Goal: Task Accomplishment & Management: Manage account settings

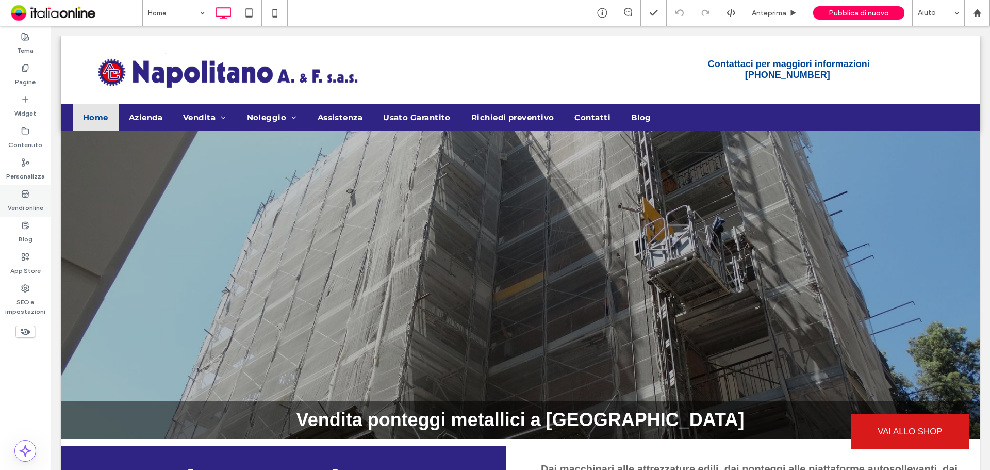
click at [32, 203] on label "Vendi online" at bounding box center [26, 205] width 36 height 14
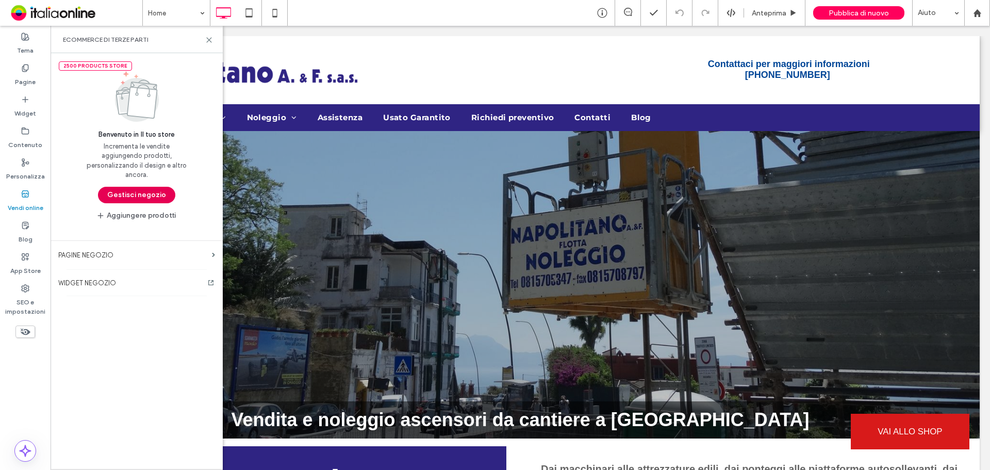
click at [141, 194] on button "Gestisci negozio" at bounding box center [136, 195] width 77 height 17
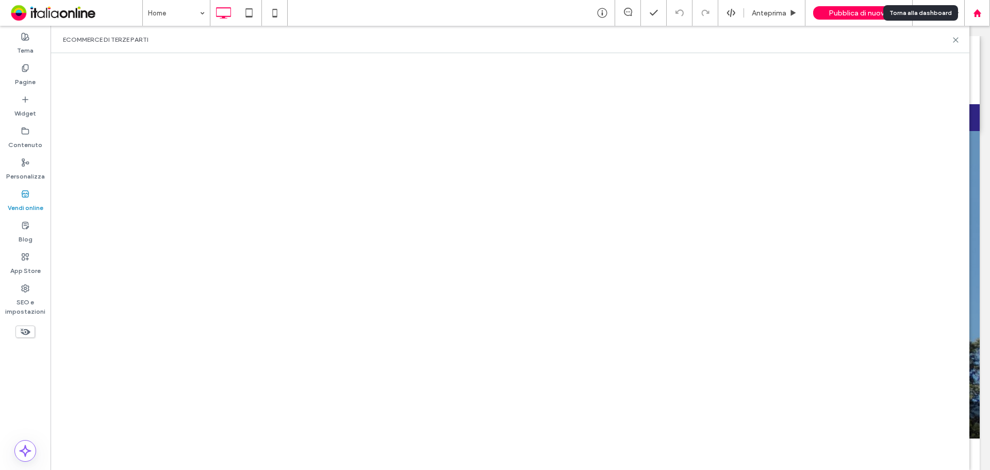
click at [978, 13] on use at bounding box center [977, 13] width 8 height 8
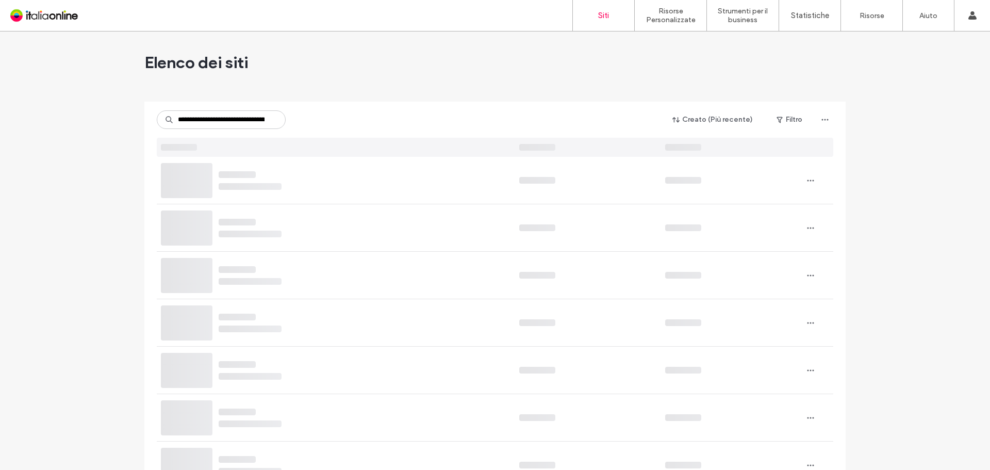
scroll to position [0, 33]
type input "**********"
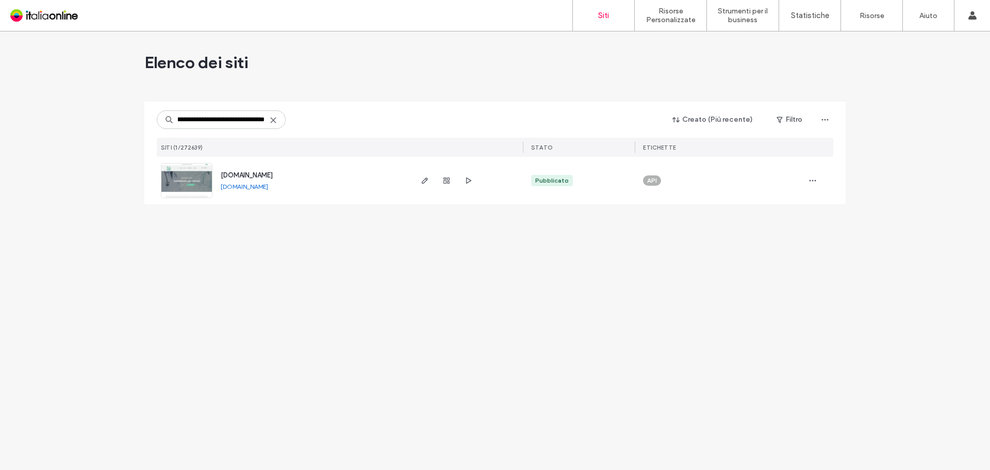
click at [273, 176] on span "[DOMAIN_NAME]" at bounding box center [247, 175] width 52 height 8
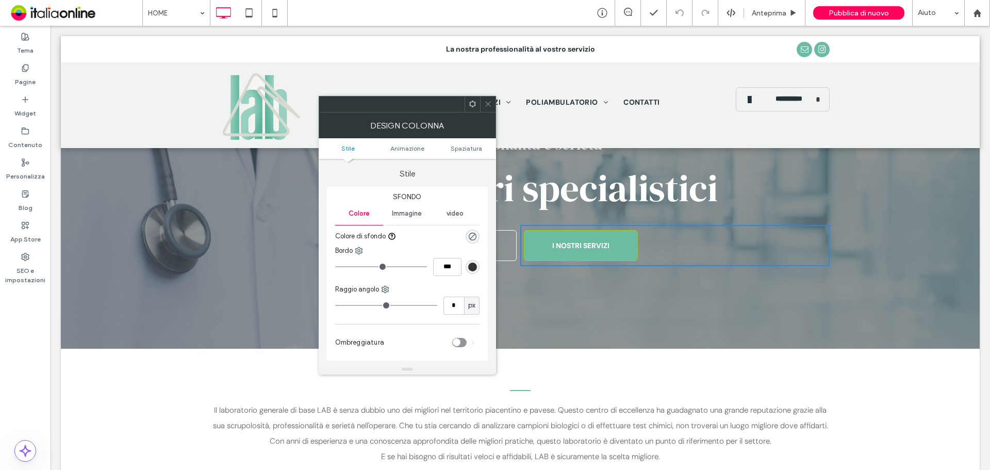
click at [495, 108] on div at bounding box center [487, 103] width 15 height 15
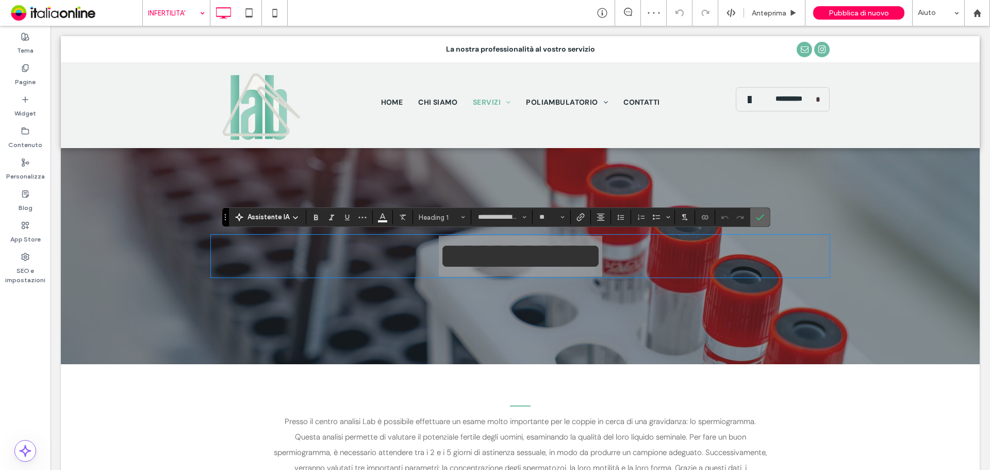
click at [760, 218] on icon "Conferma" at bounding box center [760, 217] width 8 height 8
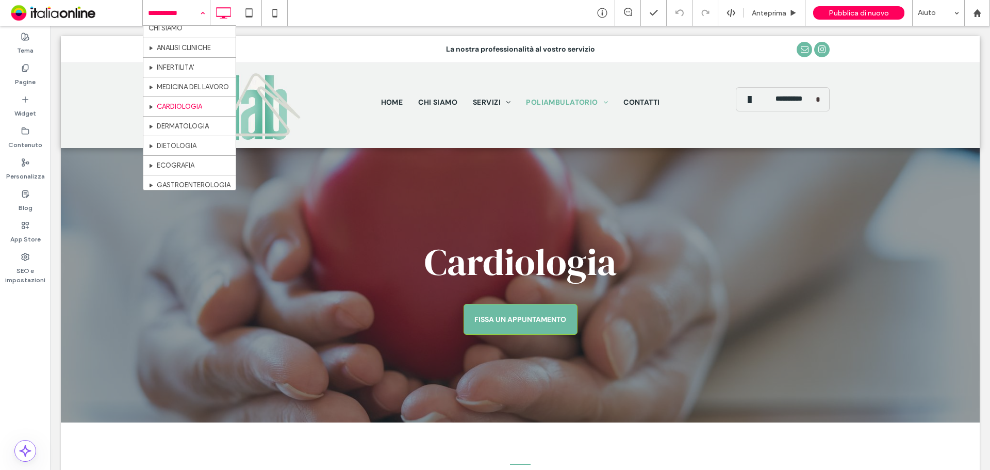
scroll to position [52, 0]
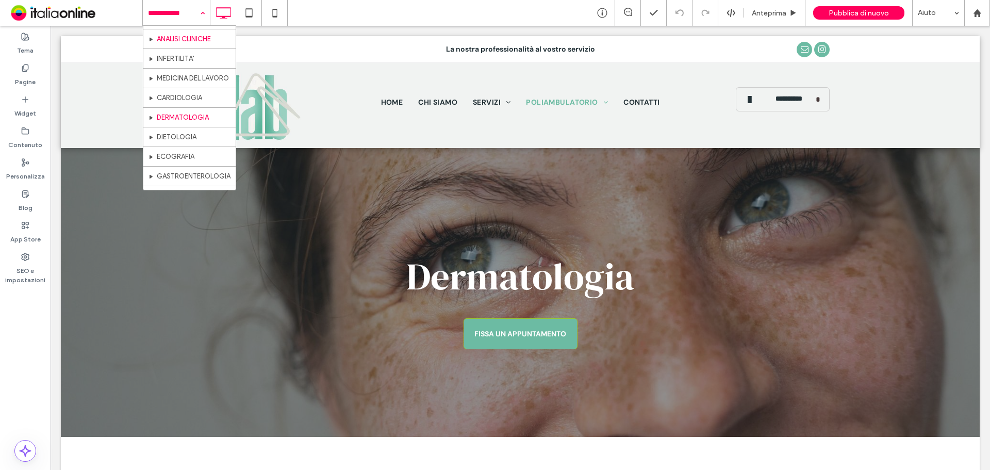
scroll to position [52, 0]
click at [173, 130] on hr at bounding box center [189, 130] width 92 height 1
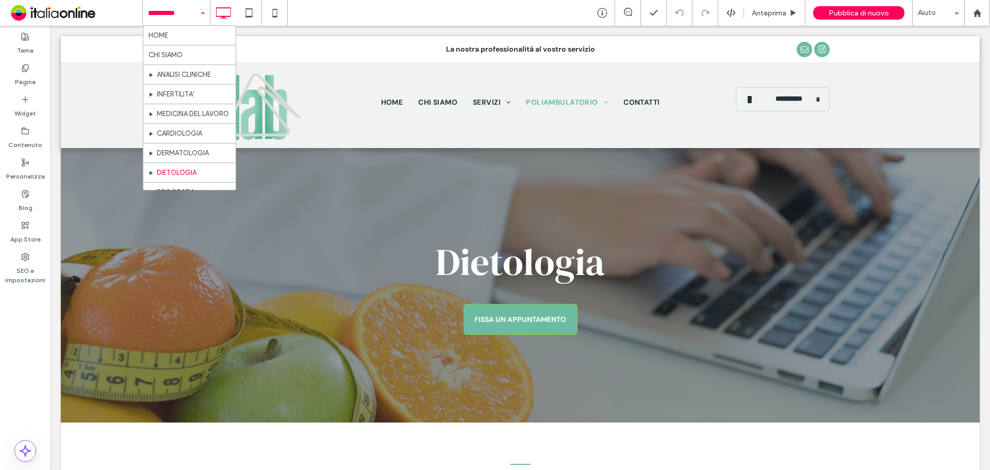
scroll to position [52, 0]
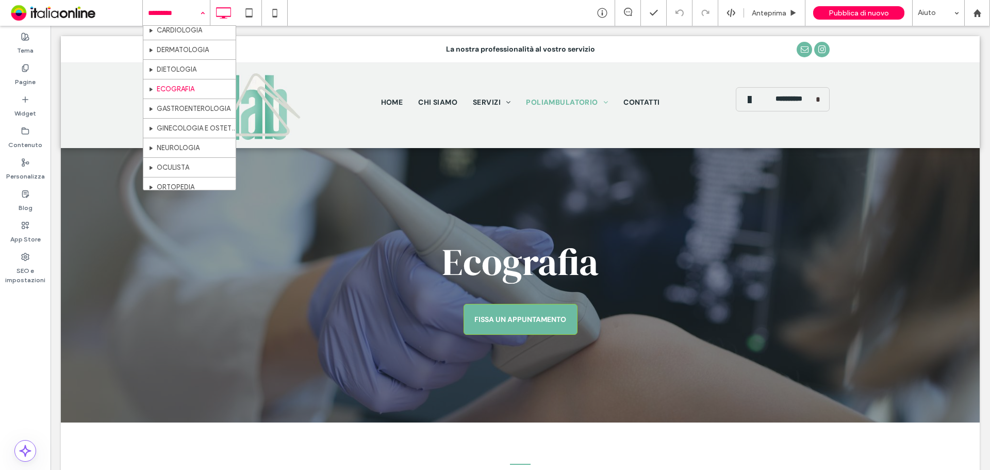
scroll to position [148, 0]
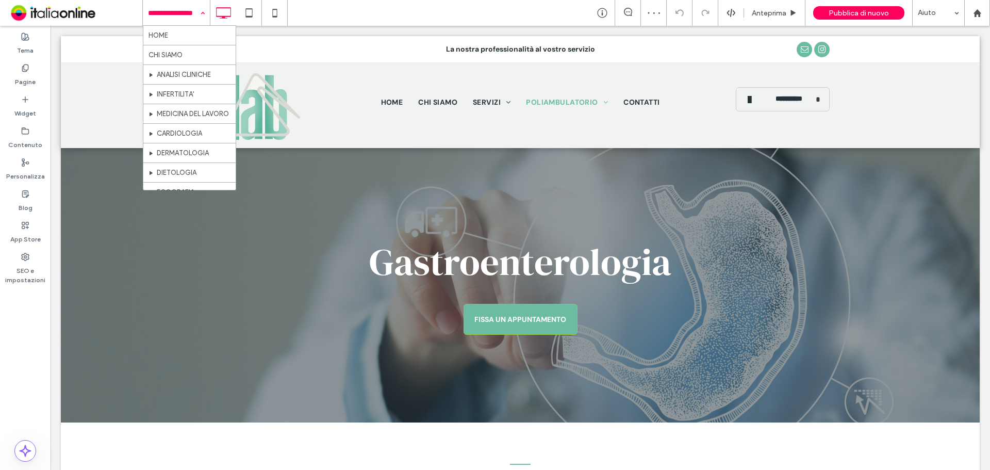
click at [167, 1] on input at bounding box center [174, 13] width 52 height 26
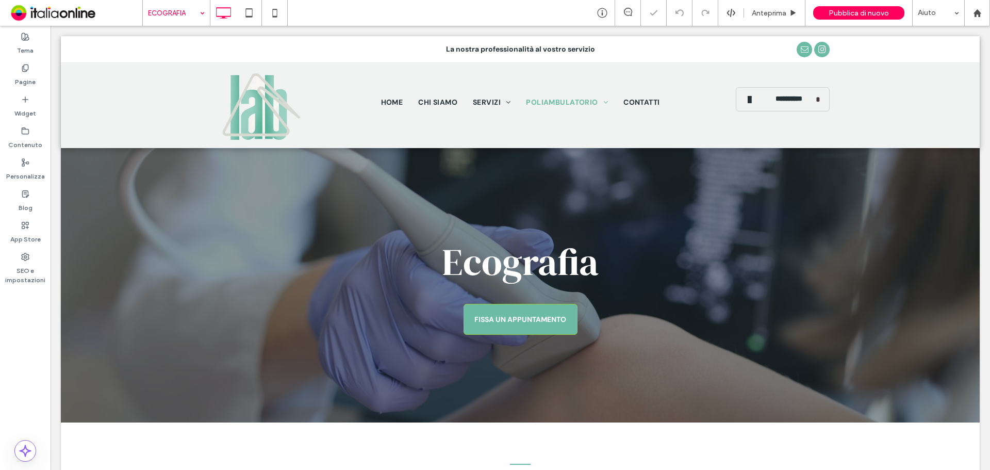
scroll to position [566, 0]
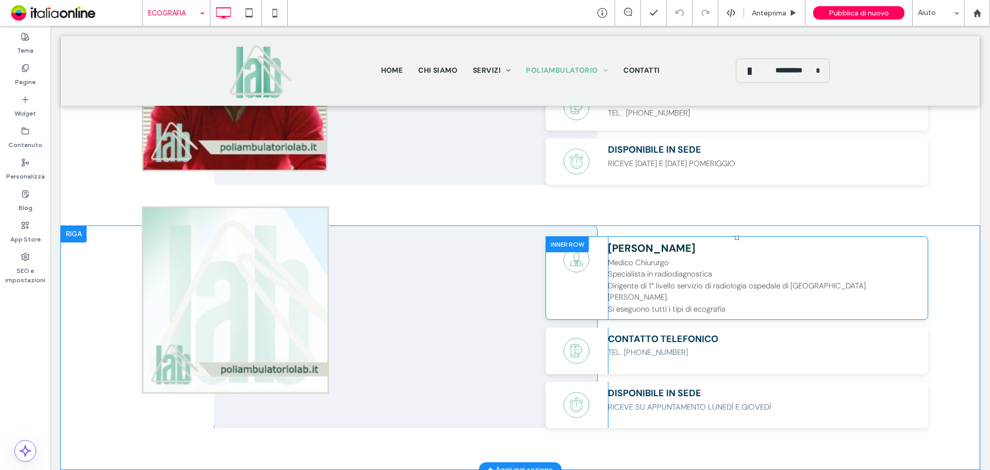
click at [559, 244] on div at bounding box center [567, 244] width 43 height 16
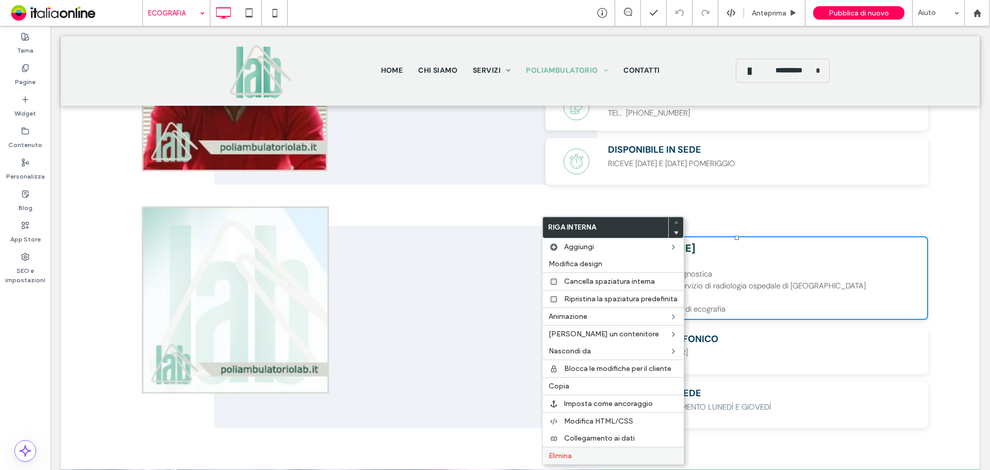
click at [559, 454] on span "Elimina" at bounding box center [560, 455] width 23 height 9
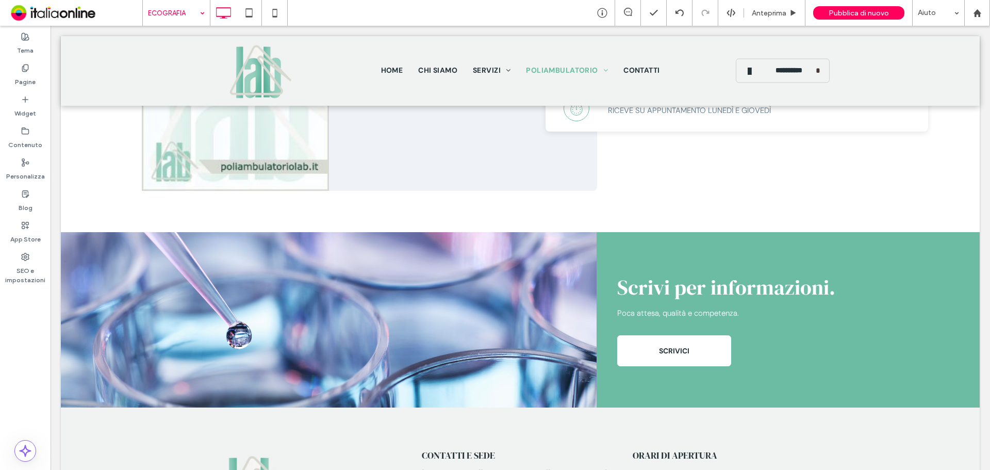
scroll to position [772, 0]
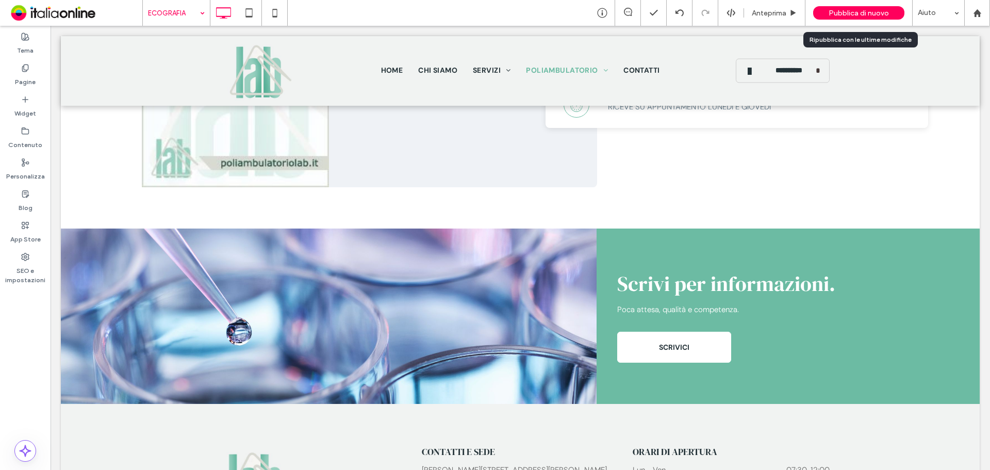
click at [862, 12] on span "Pubblica di nuovo" at bounding box center [859, 13] width 60 height 9
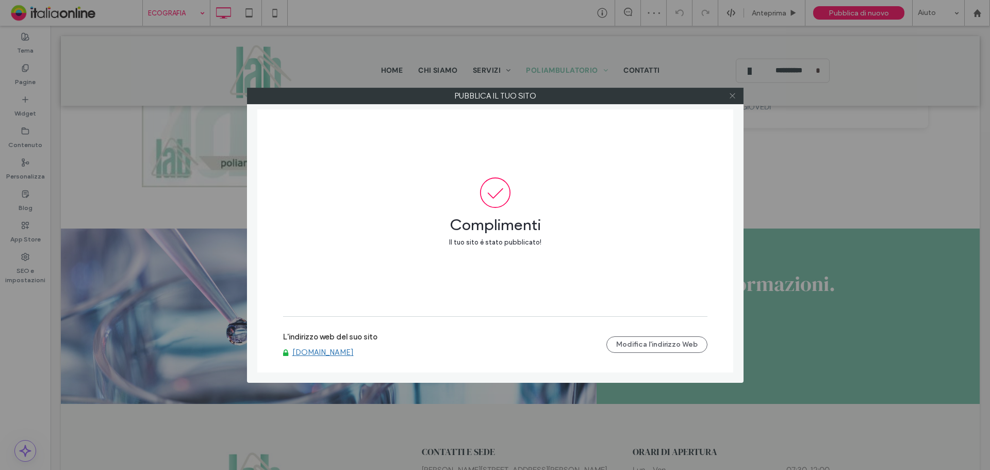
click at [735, 98] on use at bounding box center [732, 95] width 5 height 5
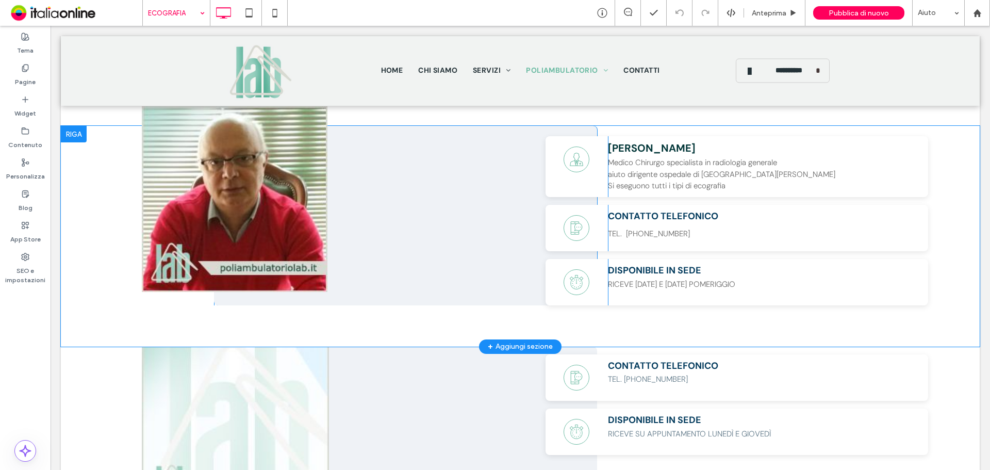
scroll to position [566, 0]
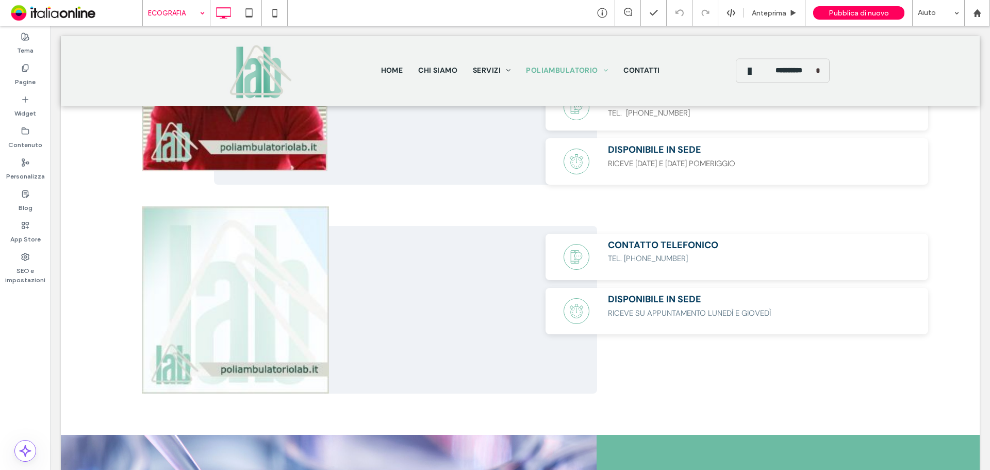
drag, startPoint x: 188, startPoint y: 13, endPoint x: 178, endPoint y: 14, distance: 9.8
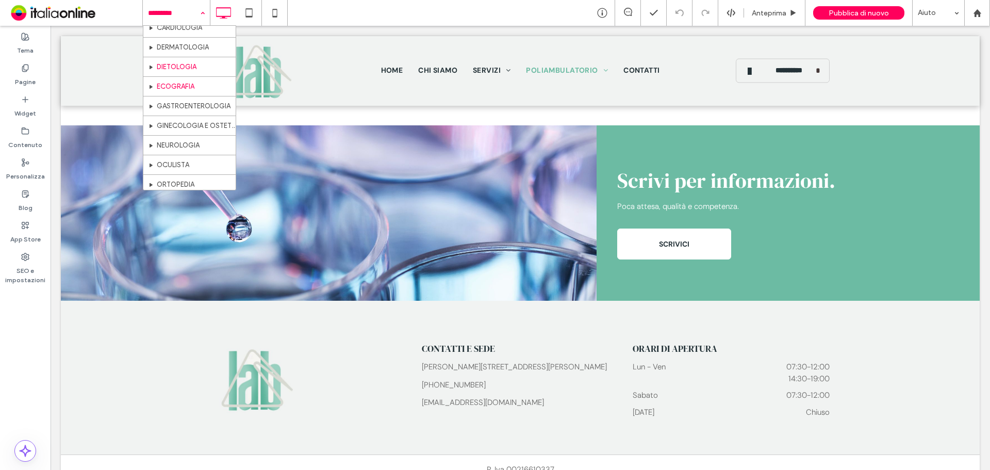
scroll to position [148, 0]
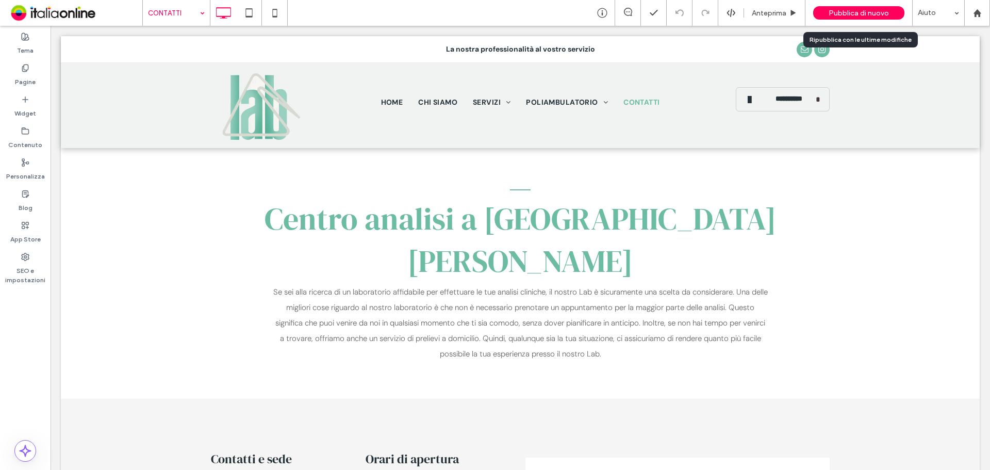
click at [869, 10] on span "Pubblica di nuovo" at bounding box center [859, 13] width 60 height 9
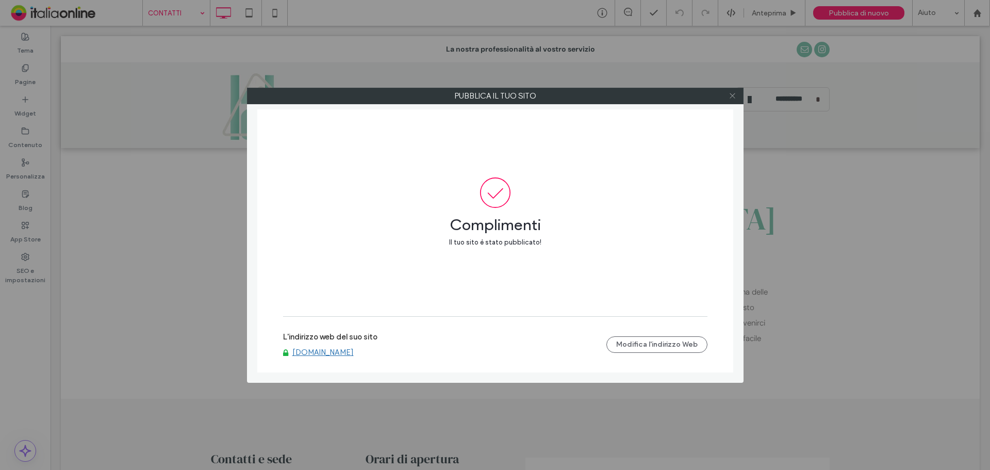
click at [734, 95] on icon at bounding box center [733, 96] width 8 height 8
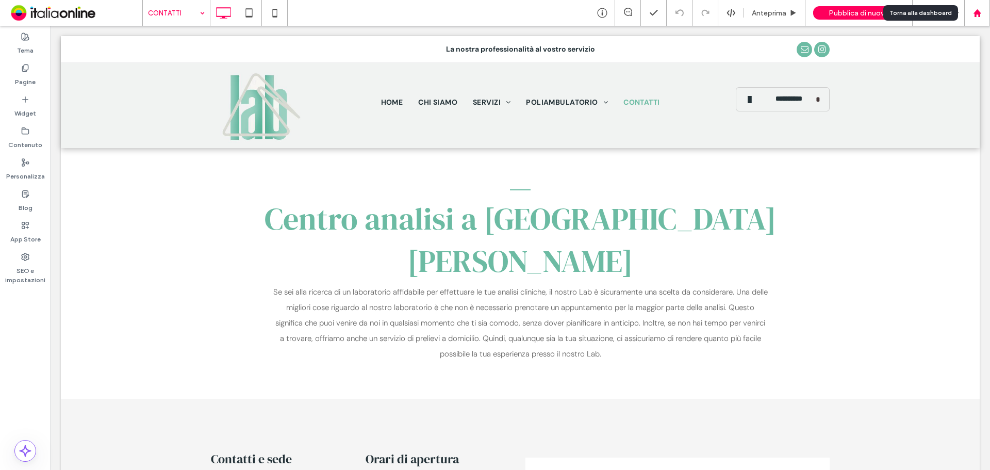
click at [978, 13] on use at bounding box center [977, 13] width 8 height 8
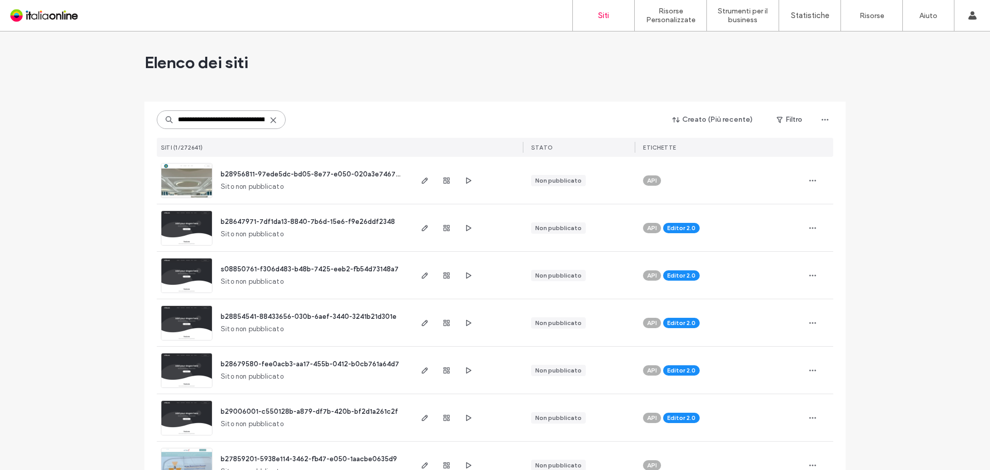
drag, startPoint x: 200, startPoint y: 124, endPoint x: 120, endPoint y: 120, distance: 80.1
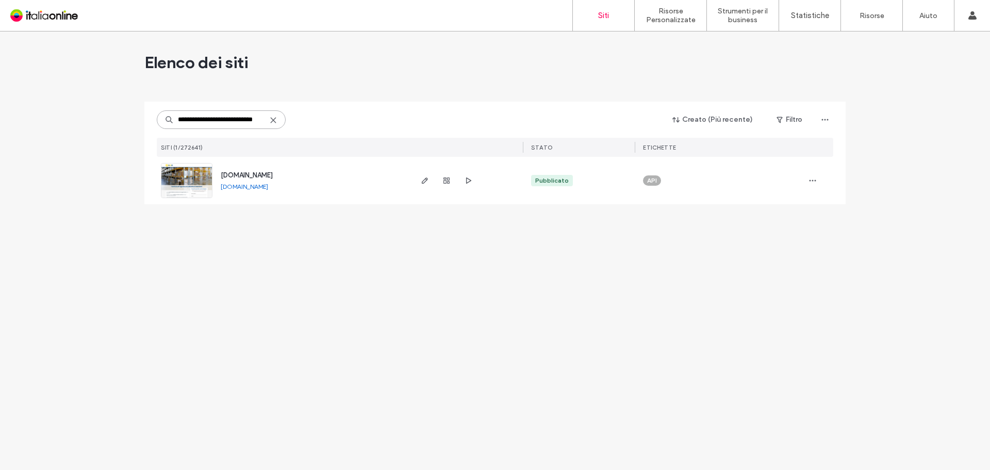
type input "**********"
click at [273, 174] on span "[DOMAIN_NAME]" at bounding box center [247, 175] width 52 height 8
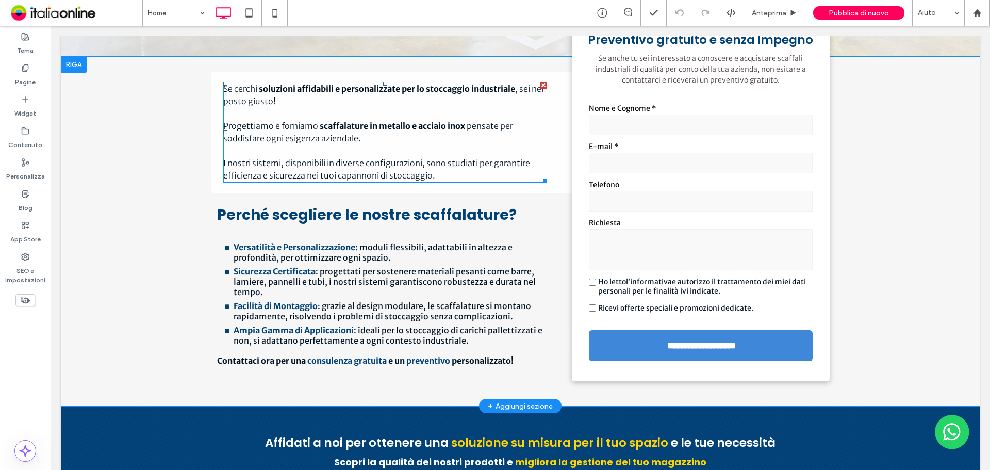
scroll to position [464, 0]
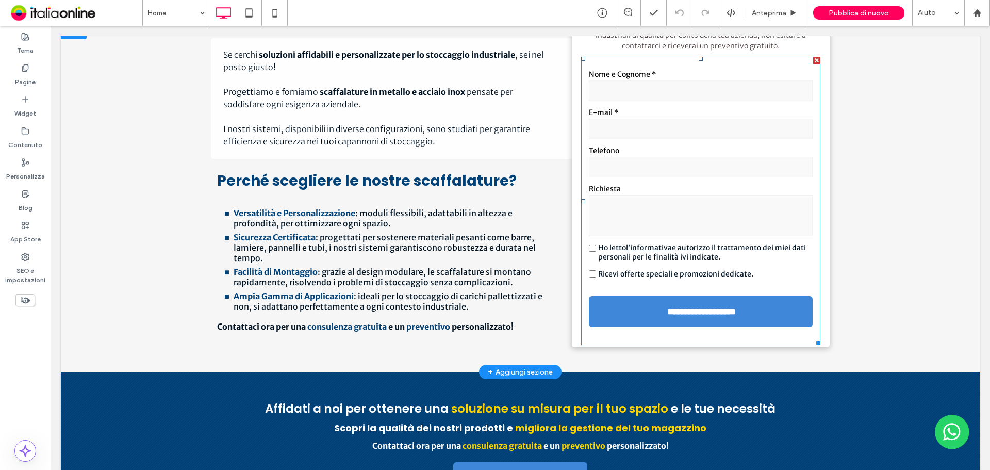
click at [693, 158] on input "text" at bounding box center [701, 167] width 224 height 21
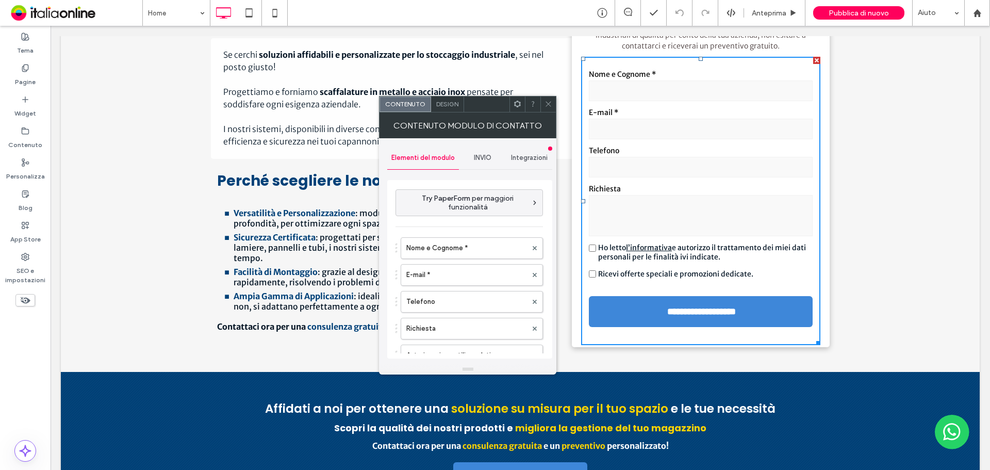
click at [487, 156] on span "INVIO" at bounding box center [483, 158] width 18 height 8
click at [472, 200] on label "Nuova notifica di invio" at bounding box center [470, 206] width 138 height 21
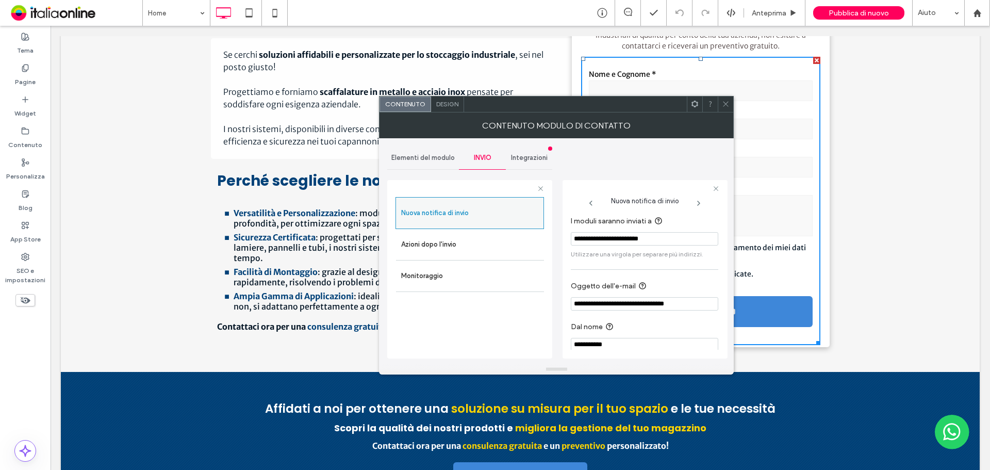
drag, startPoint x: 685, startPoint y: 239, endPoint x: 502, endPoint y: 226, distance: 183.5
click at [503, 226] on div "**********" at bounding box center [469, 268] width 165 height 192
click at [727, 106] on icon at bounding box center [726, 104] width 8 height 8
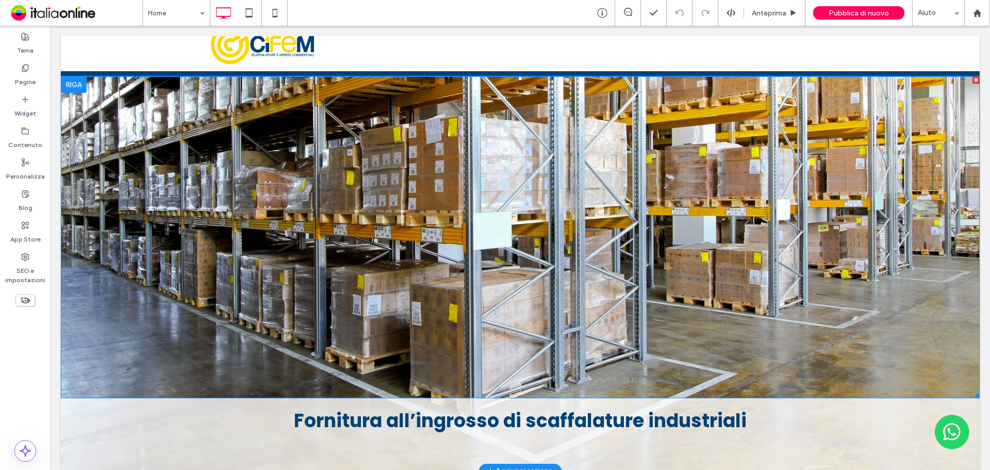
scroll to position [0, 0]
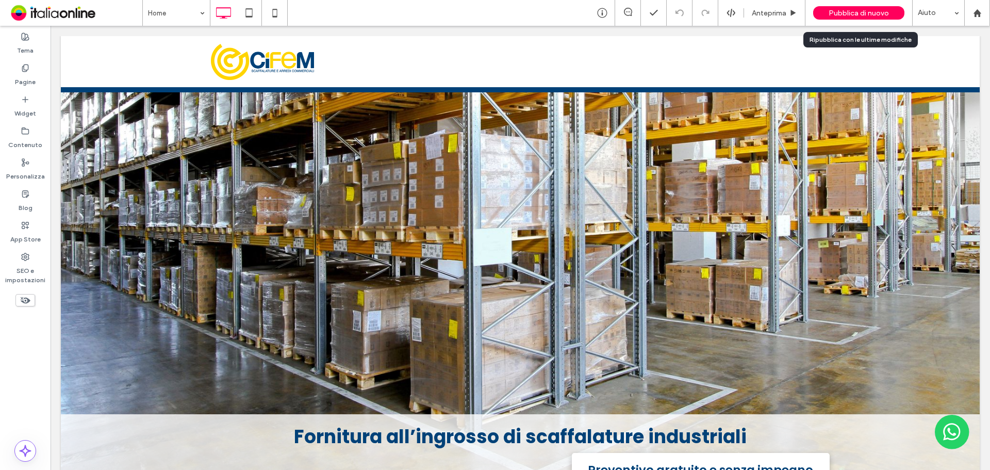
click at [860, 14] on span "Pubblica di nuovo" at bounding box center [859, 13] width 60 height 9
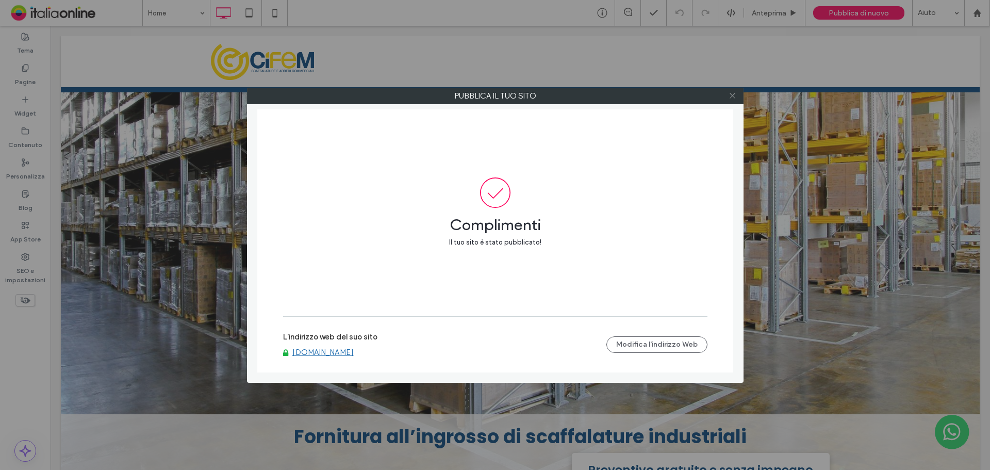
click at [732, 92] on icon at bounding box center [733, 96] width 8 height 8
